Goal: Task Accomplishment & Management: Use online tool/utility

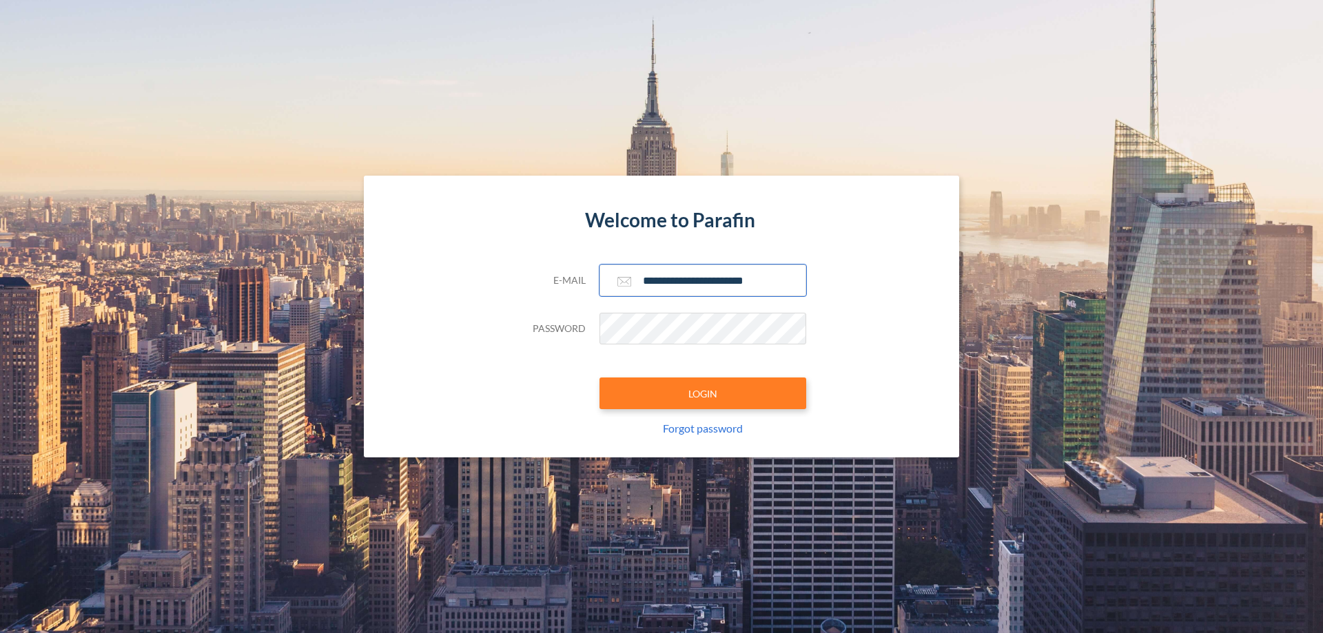
type input "**********"
click at [703, 393] on button "LOGIN" at bounding box center [702, 394] width 207 height 32
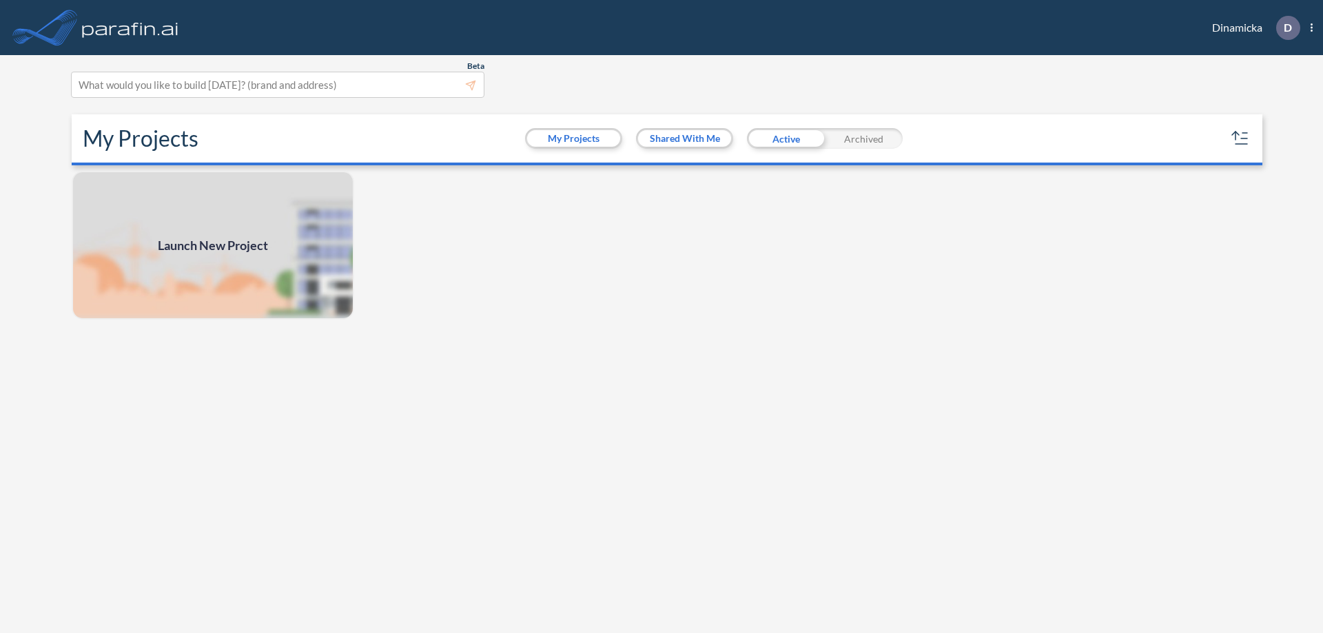
scroll to position [3, 0]
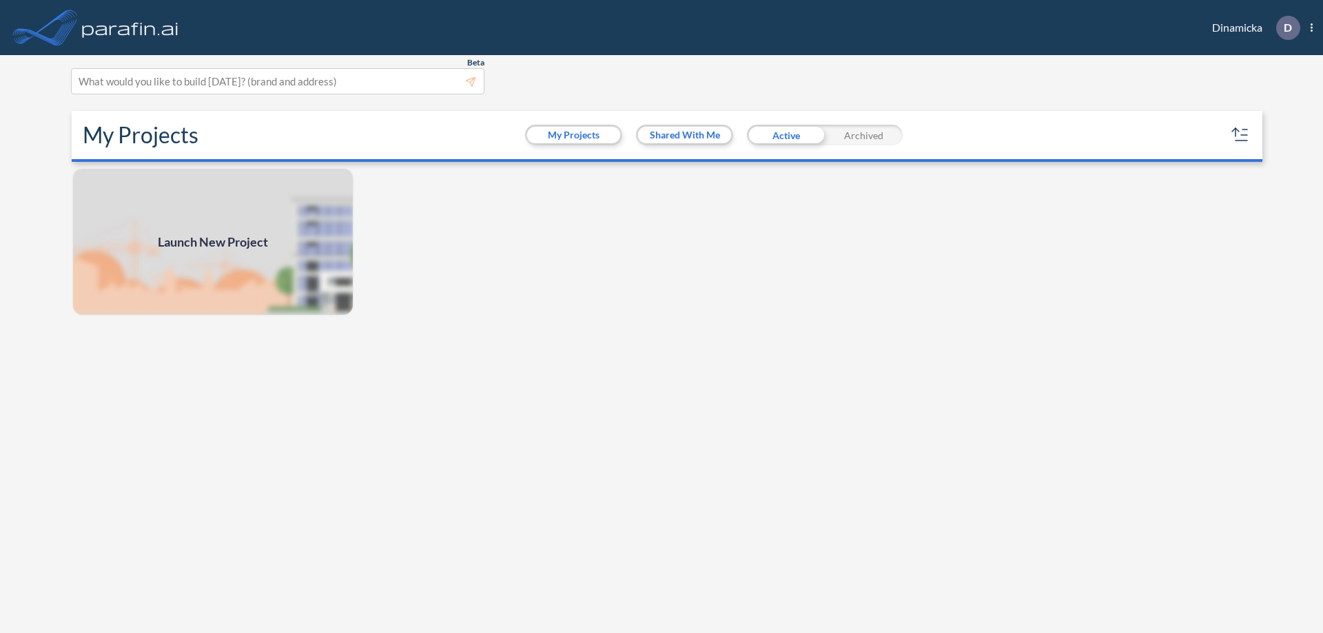
click at [213, 242] on span "Launch New Project" at bounding box center [213, 242] width 110 height 19
